Goal: Transaction & Acquisition: Purchase product/service

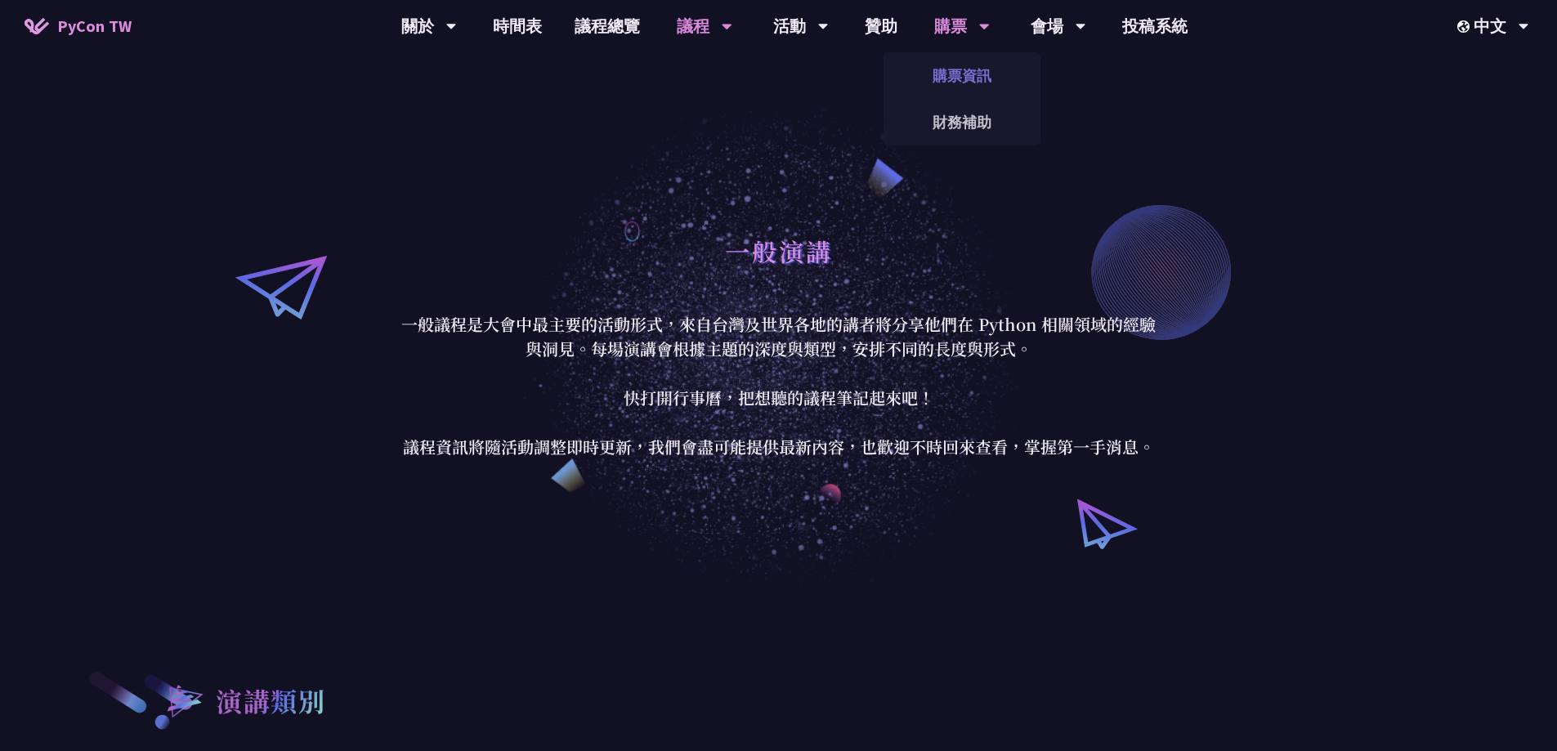
click at [962, 78] on link "購票資訊" at bounding box center [962, 75] width 157 height 38
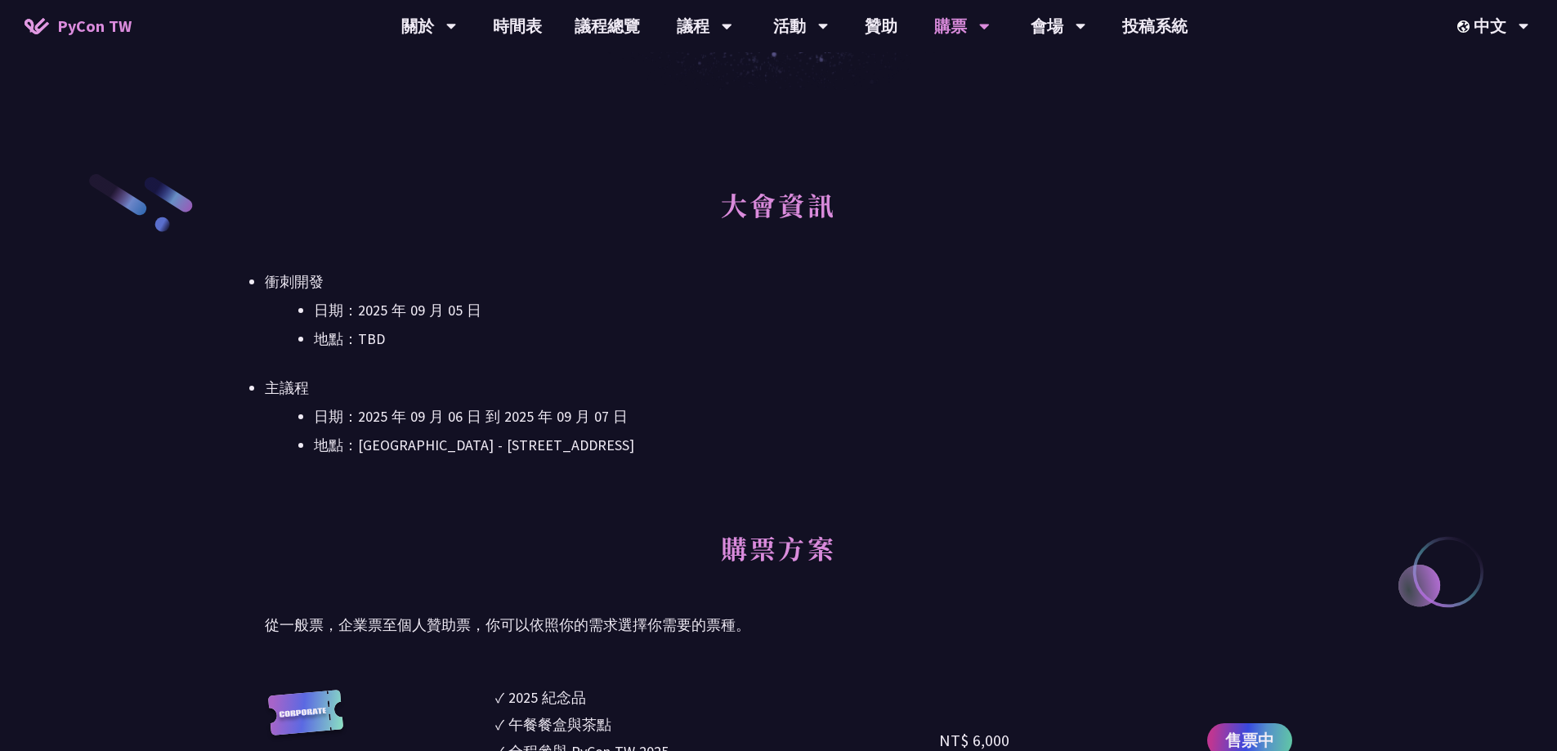
scroll to position [490, 0]
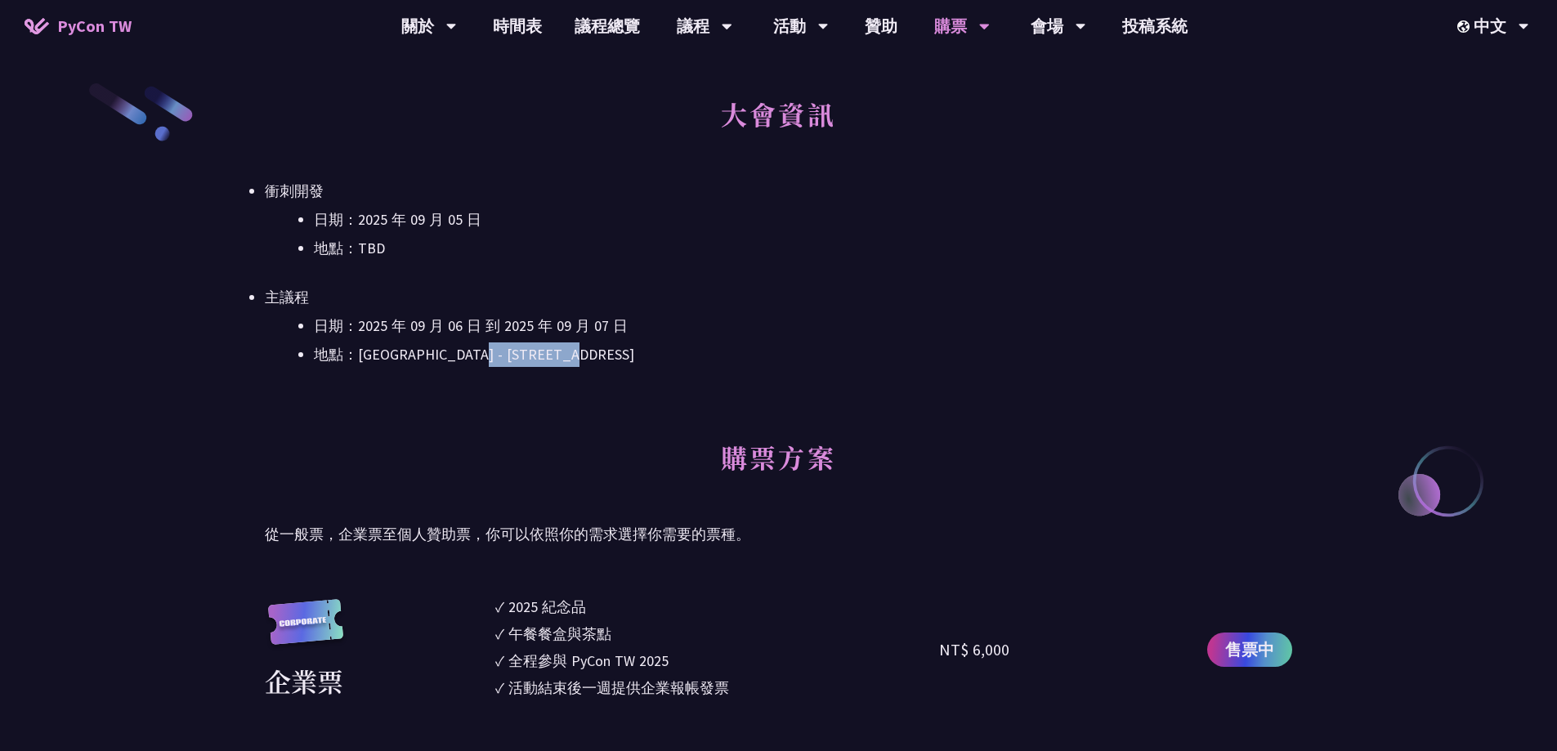
drag, startPoint x: 649, startPoint y: 354, endPoint x: 510, endPoint y: 351, distance: 139.0
click at [510, 351] on li "地點：[GEOGRAPHIC_DATA] - ​[STREET_ADDRESS]" at bounding box center [803, 354] width 978 height 25
click at [583, 358] on li "地點：[GEOGRAPHIC_DATA] - ​[STREET_ADDRESS]" at bounding box center [803, 354] width 978 height 25
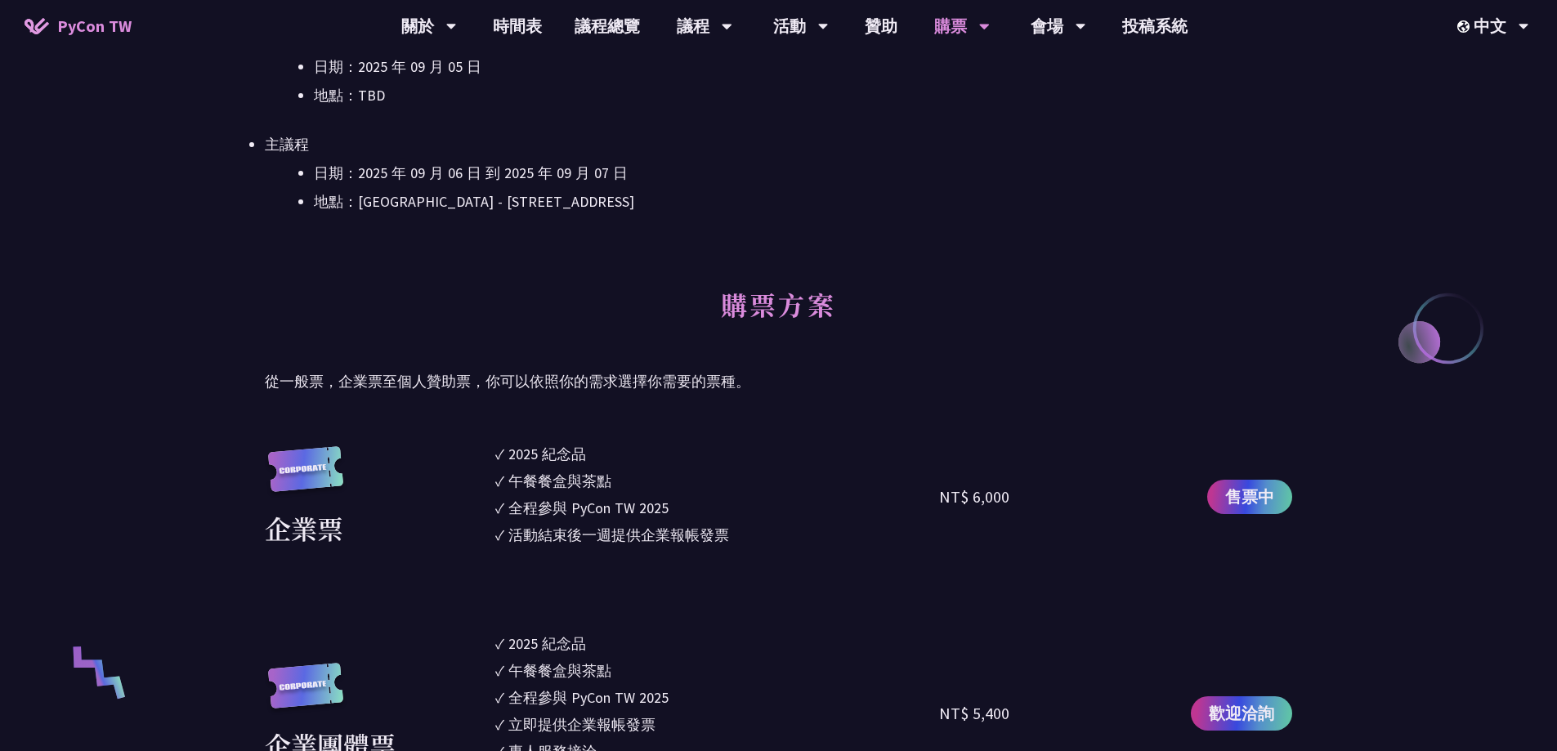
scroll to position [654, 0]
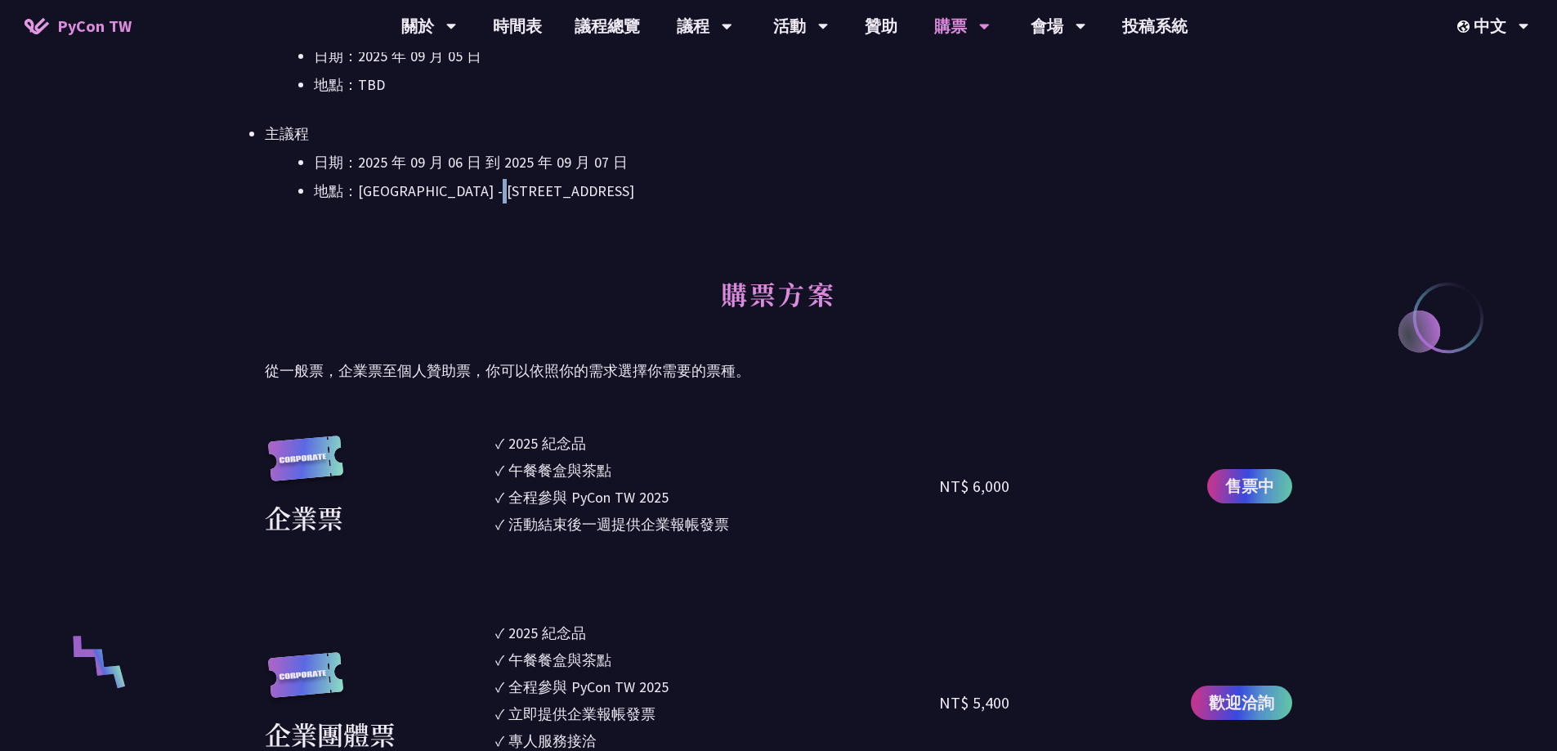
drag, startPoint x: 580, startPoint y: 193, endPoint x: 472, endPoint y: 193, distance: 107.1
click at [474, 193] on li "地點：[GEOGRAPHIC_DATA] - ​[STREET_ADDRESS]" at bounding box center [803, 191] width 978 height 25
click at [472, 193] on li "地點：[GEOGRAPHIC_DATA] - ​[STREET_ADDRESS]" at bounding box center [803, 191] width 978 height 25
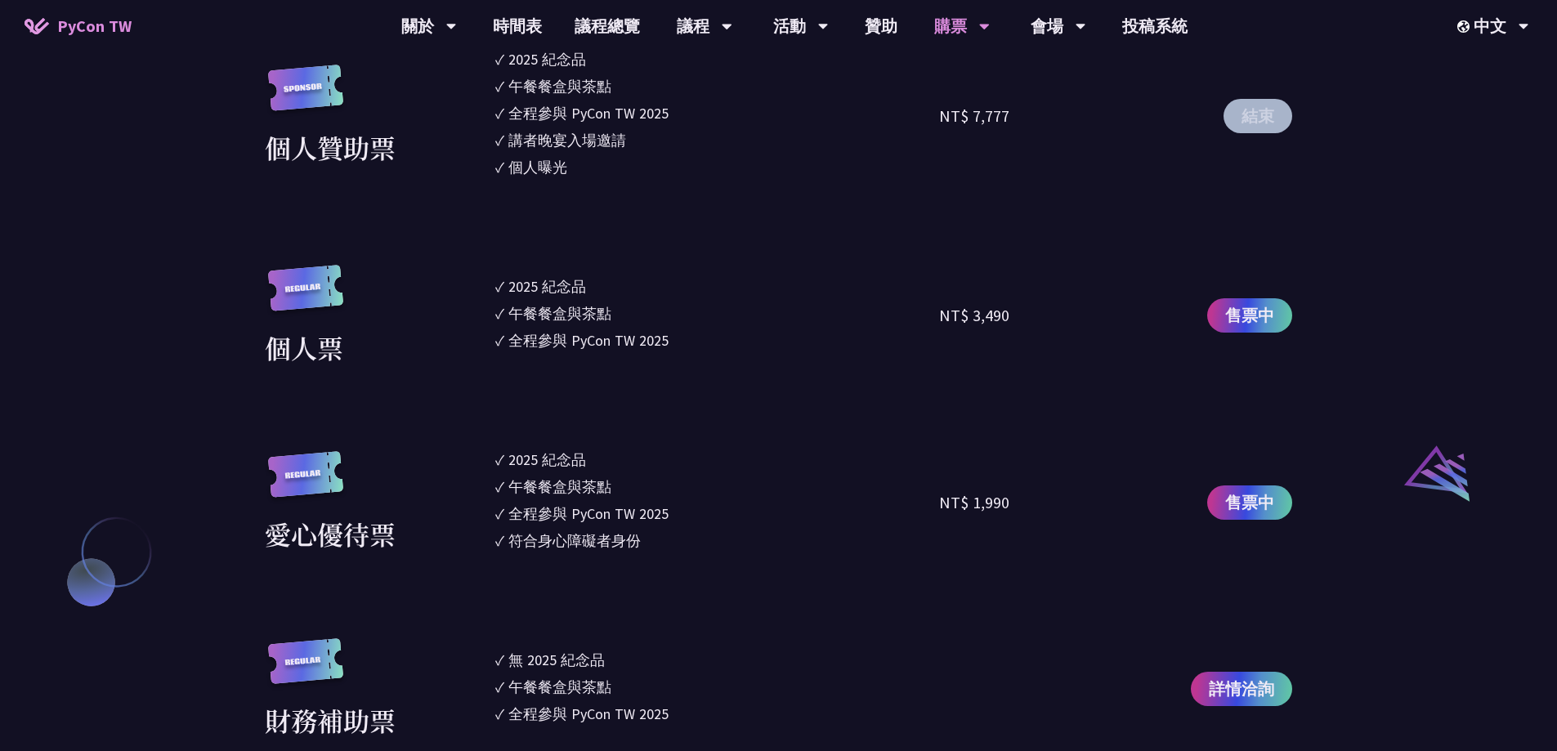
scroll to position [1798, 0]
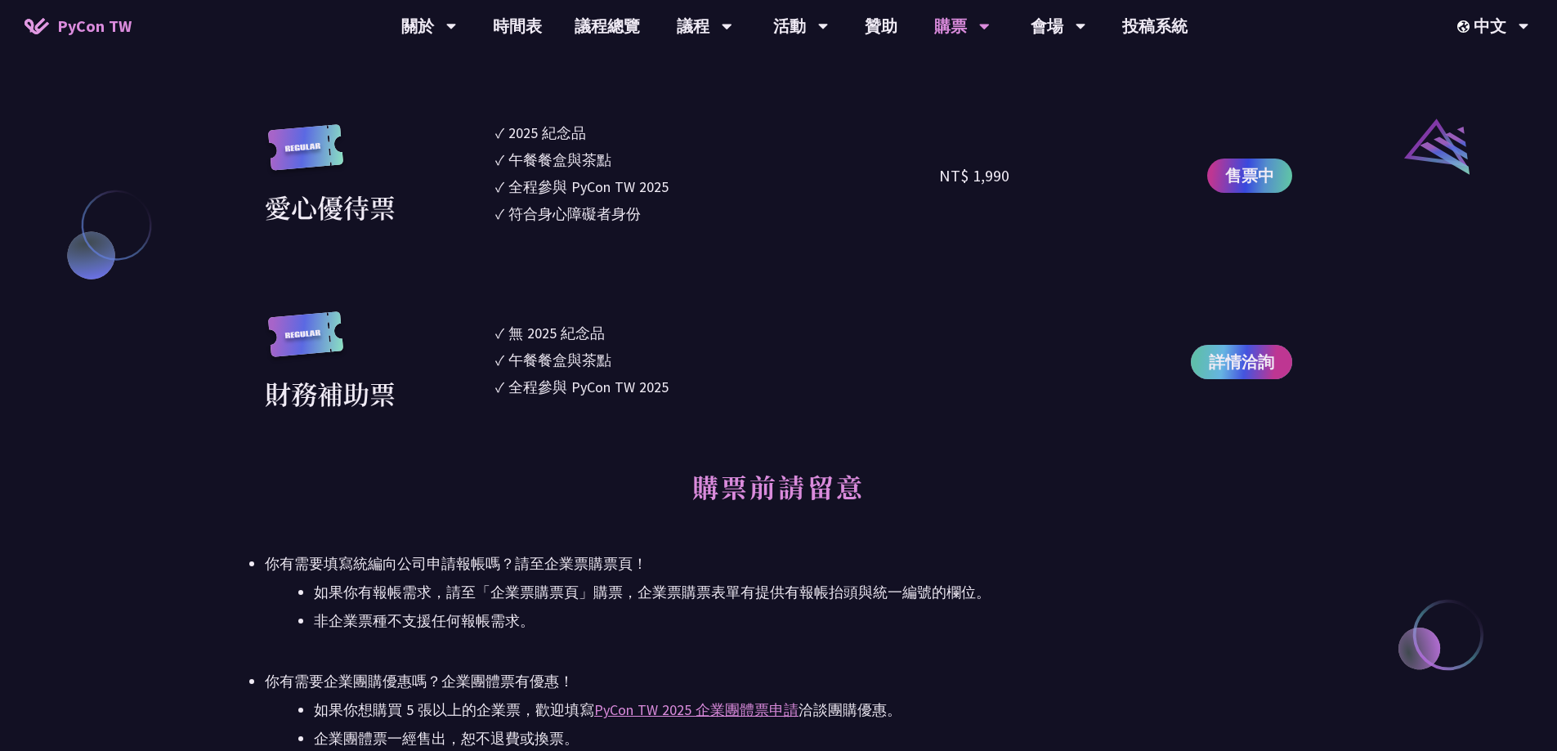
click at [1286, 365] on link "詳情洽詢" at bounding box center [1241, 362] width 101 height 34
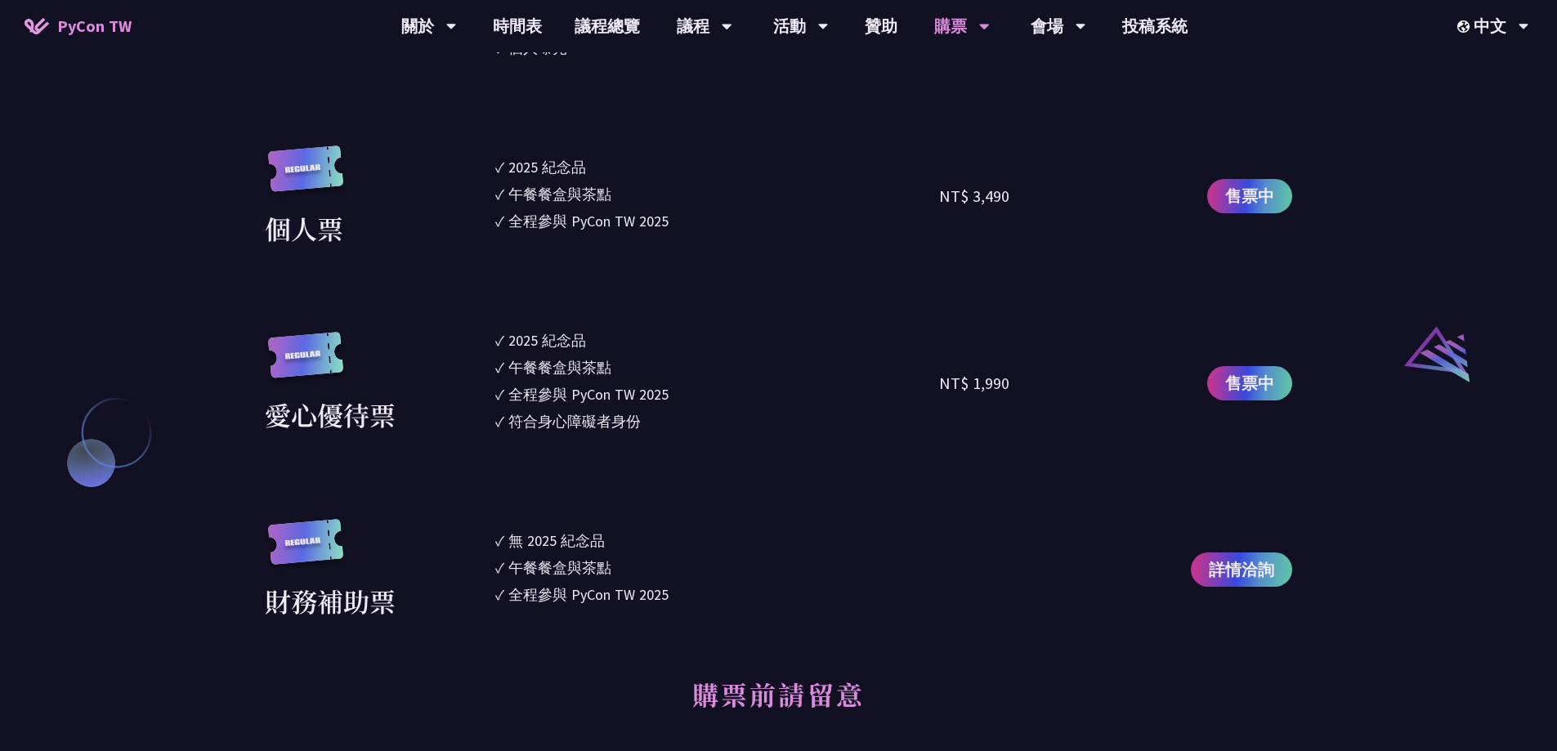
scroll to position [1553, 0]
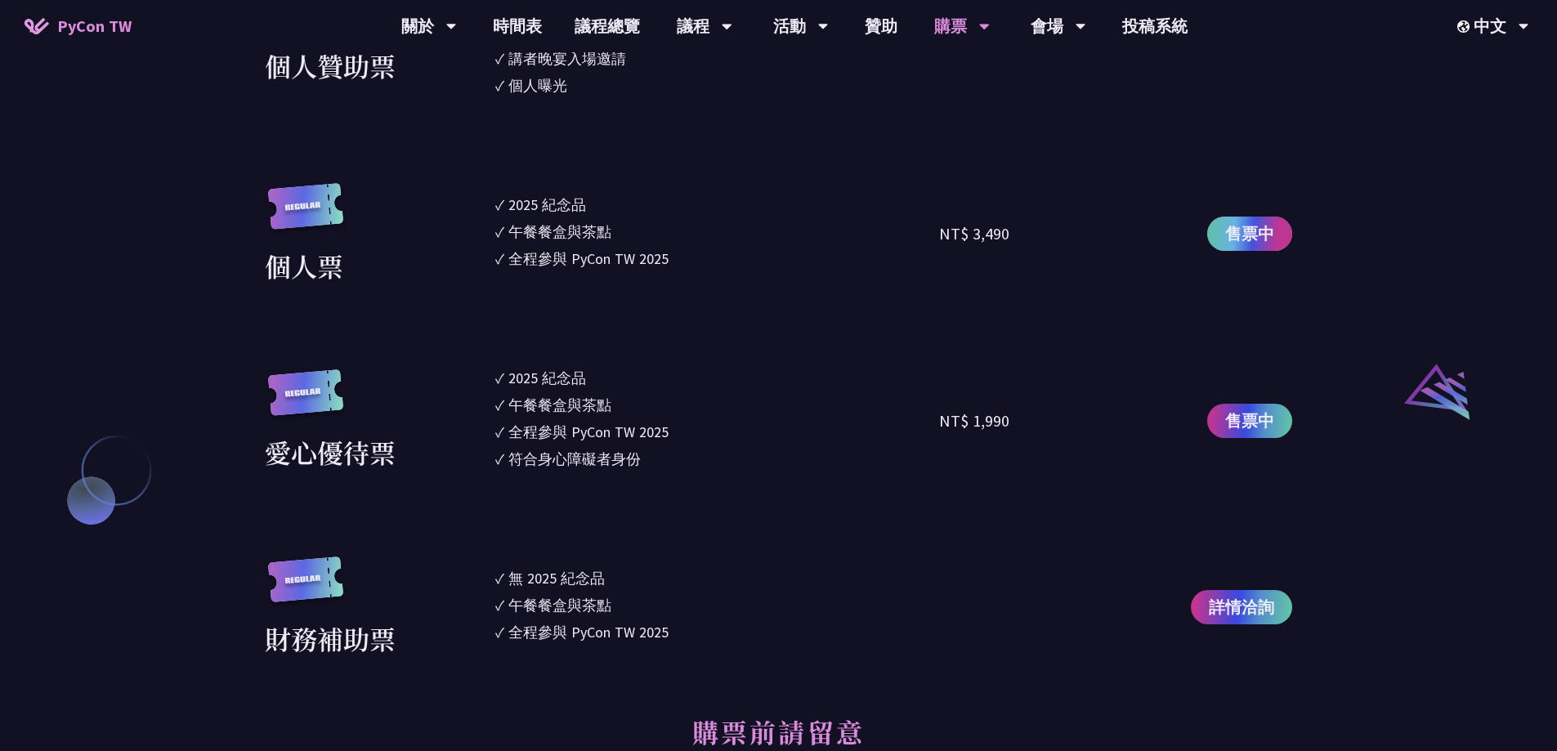
click at [1252, 241] on span "售票中" at bounding box center [1249, 234] width 49 height 25
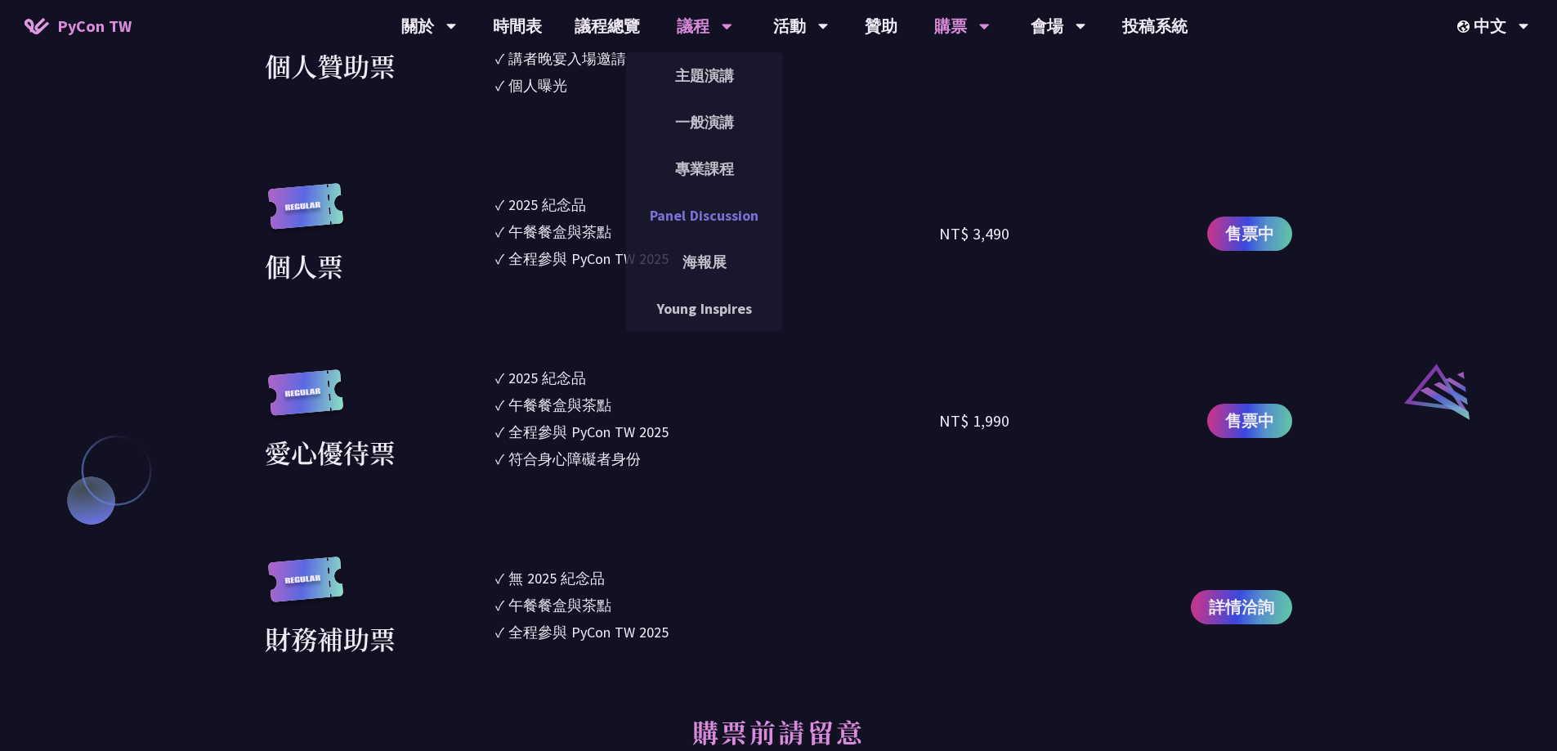
click at [706, 215] on link "Panel Discussion" at bounding box center [704, 215] width 157 height 38
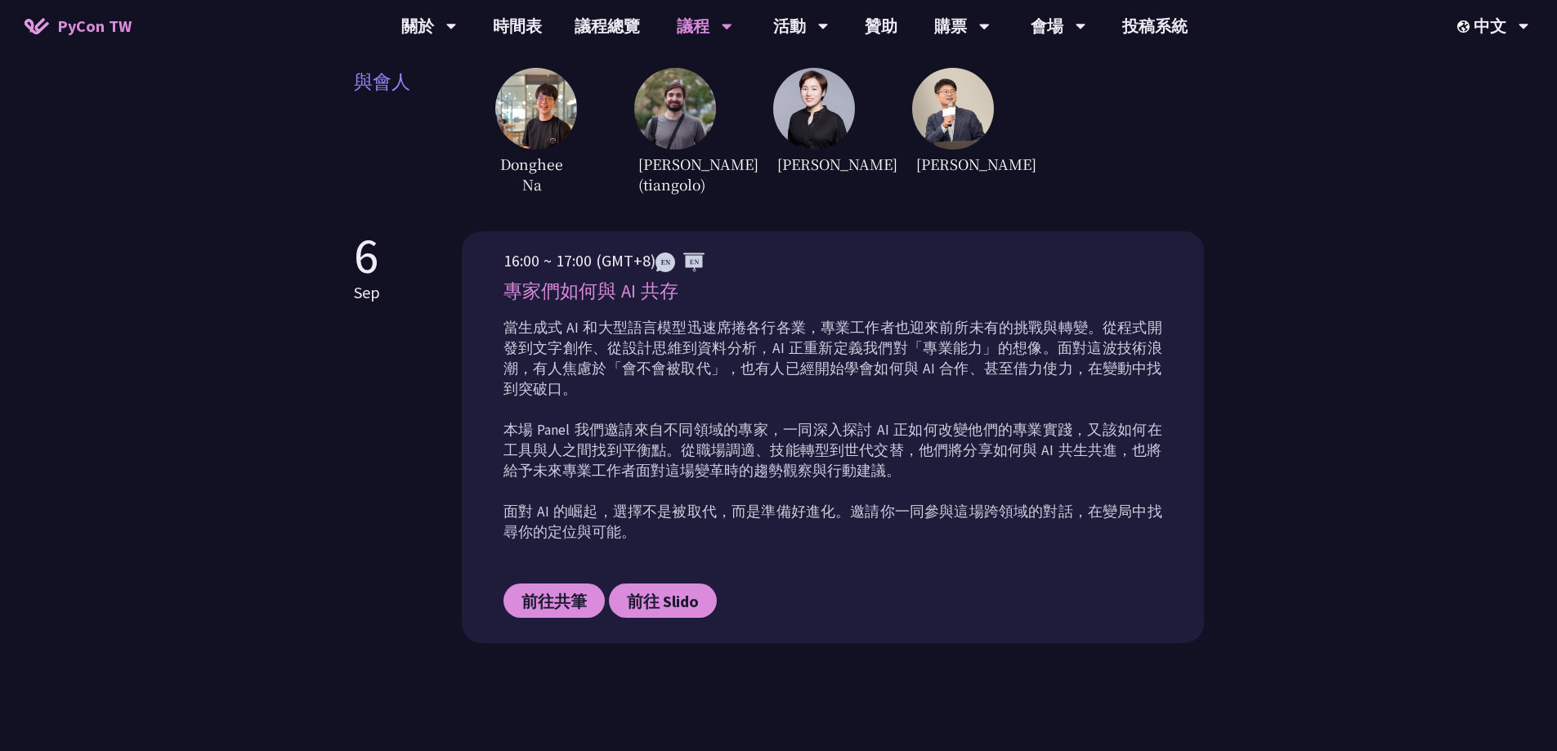
scroll to position [572, 0]
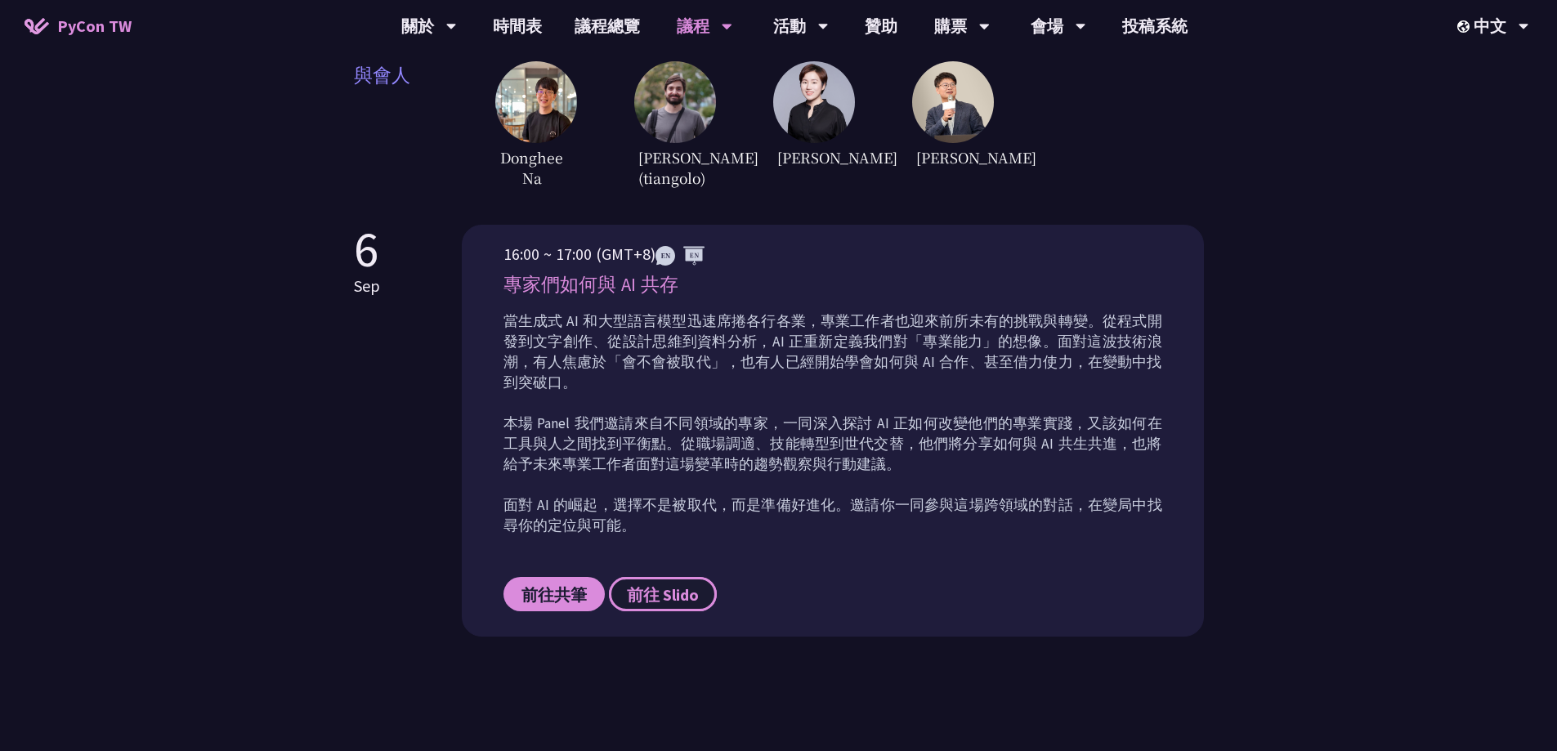
click at [677, 584] on span "前往 Slido" at bounding box center [663, 594] width 72 height 20
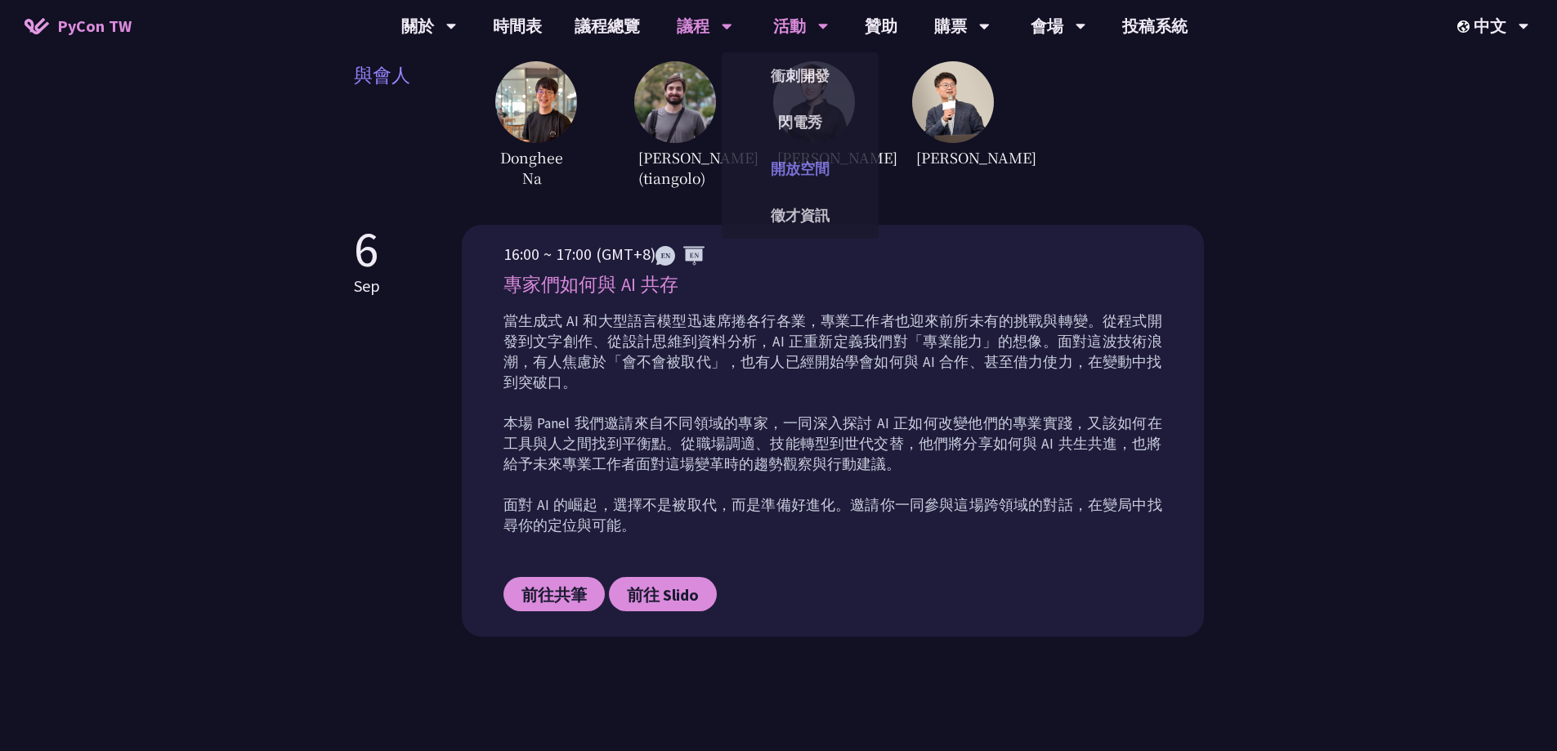
click at [802, 163] on link "開放空間" at bounding box center [800, 169] width 157 height 38
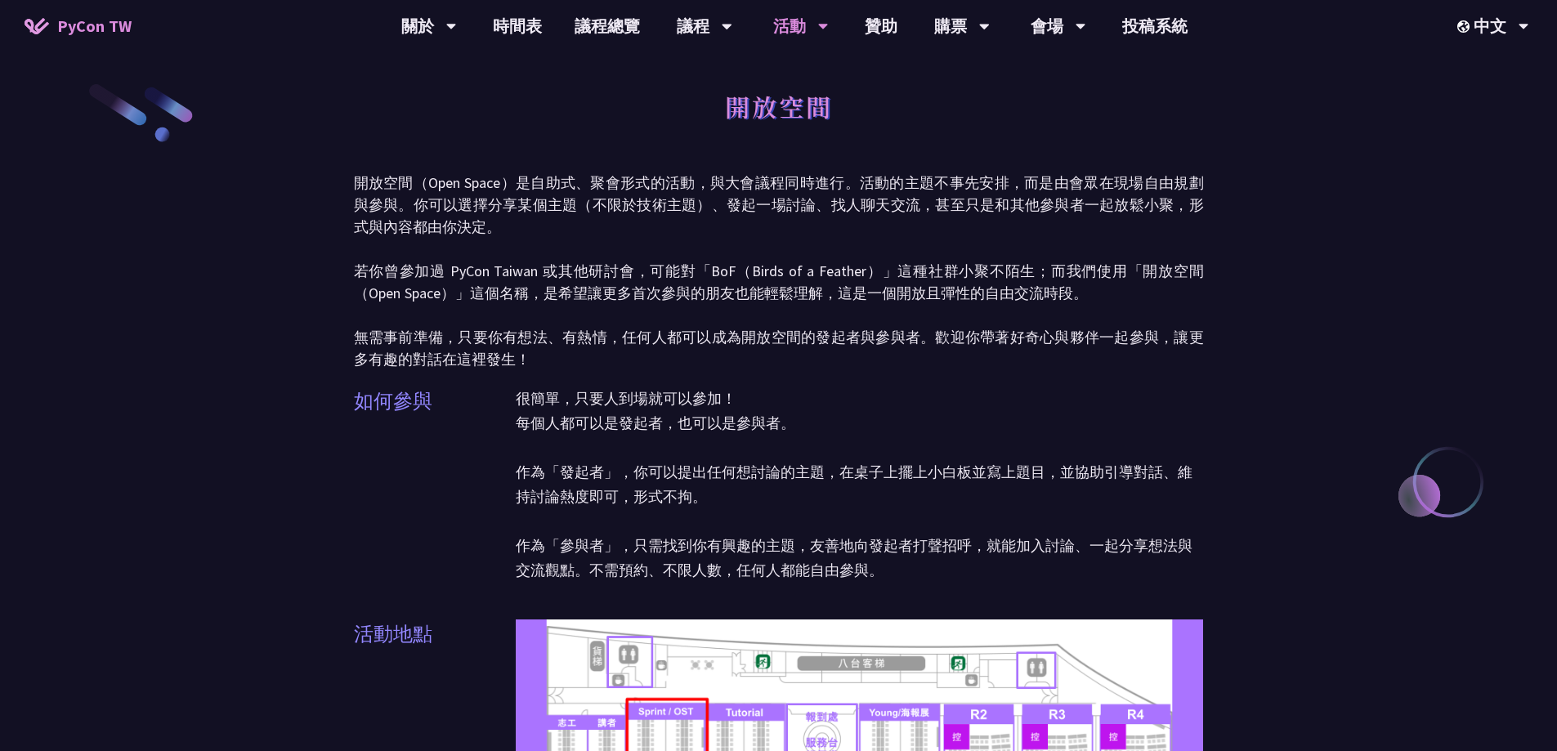
click at [658, 267] on p "開放空間（Open Space）是自助式、聚會形式的活動，與大會議程同時進行。活動的主題不事先安排，而是由會眾在現場自由規劃與參與。你可以選擇分享某個主題（不…" at bounding box center [779, 271] width 850 height 199
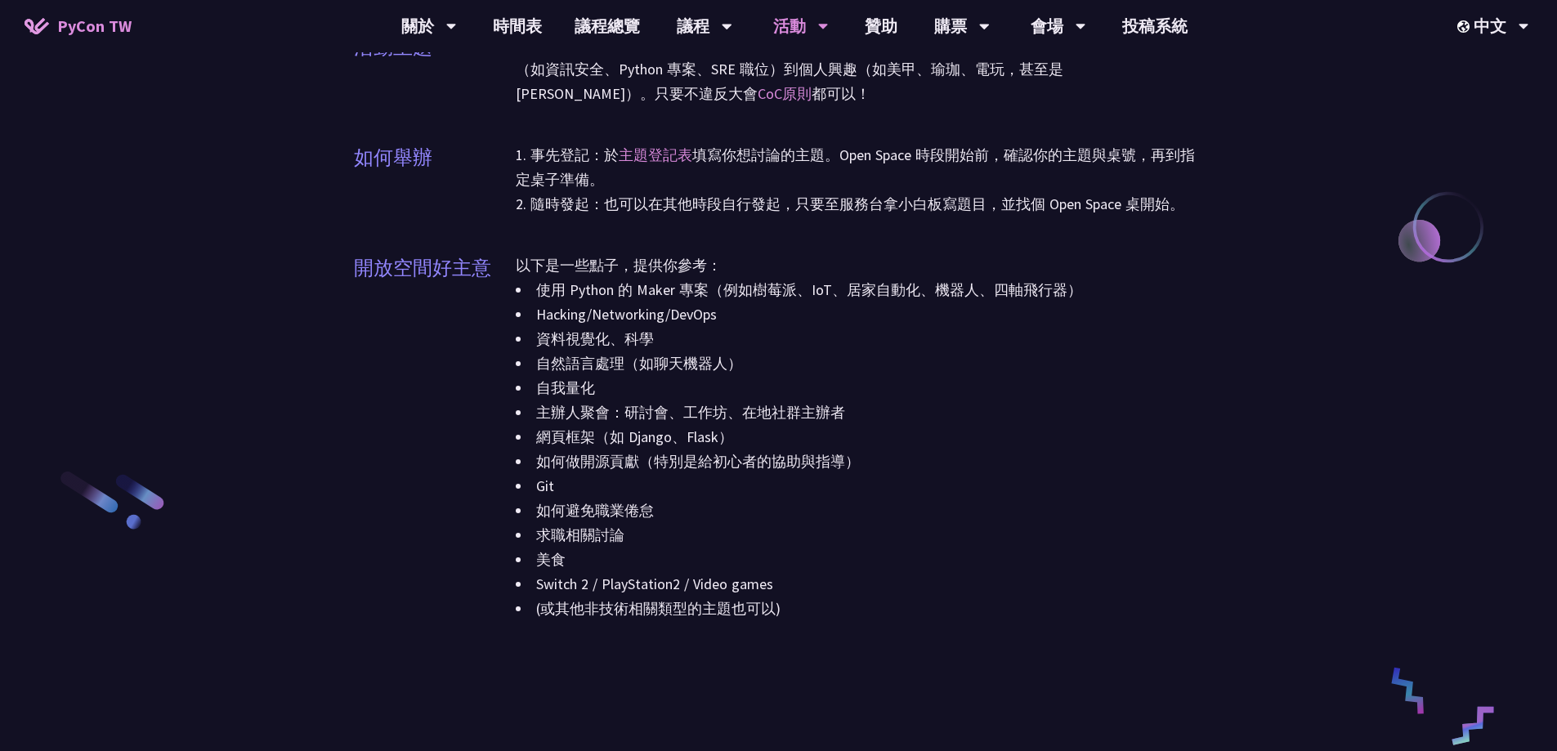
scroll to position [1635, 0]
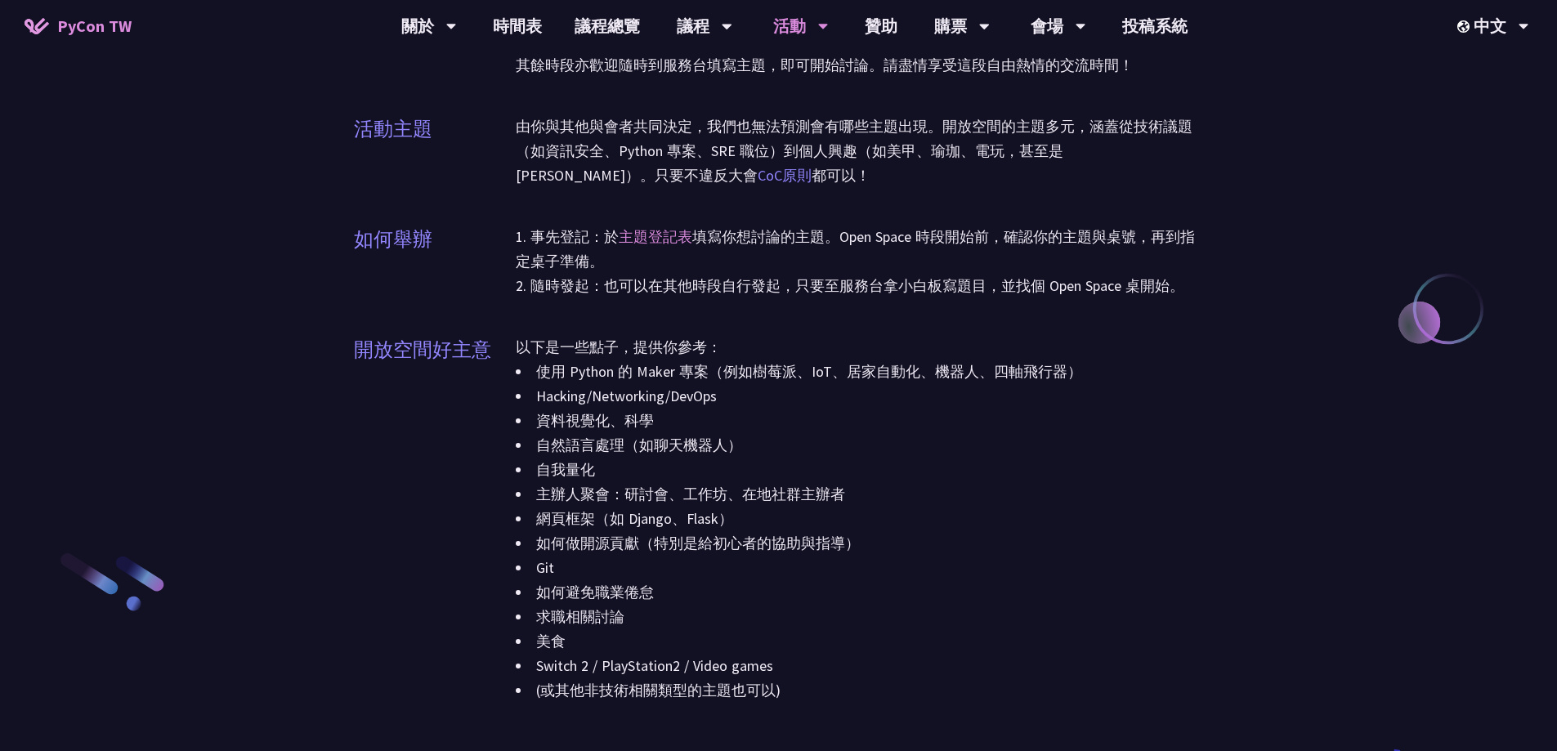
click at [758, 173] on link "CoC原則" at bounding box center [785, 175] width 54 height 19
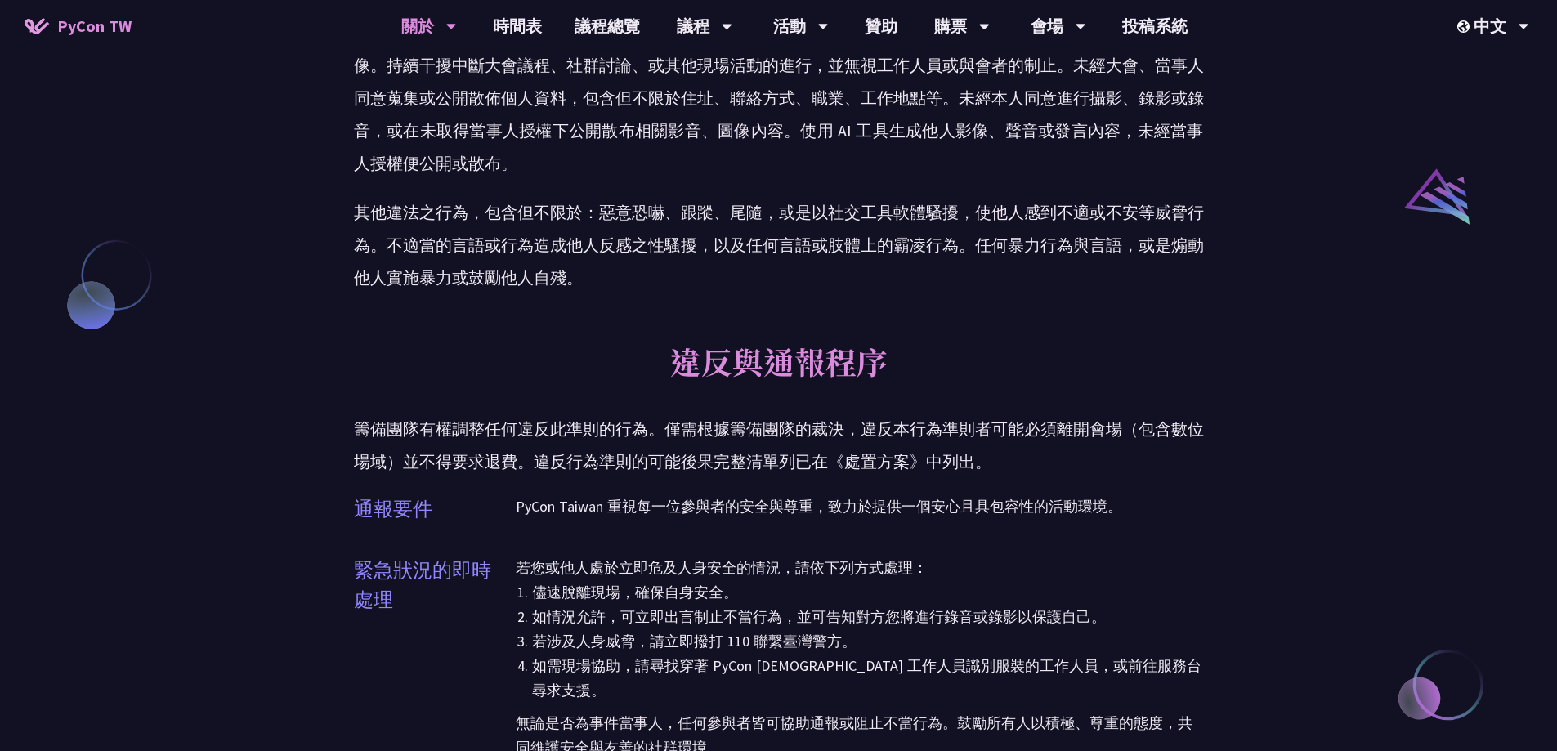
scroll to position [2207, 0]
